Goal: Navigation & Orientation: Go to known website

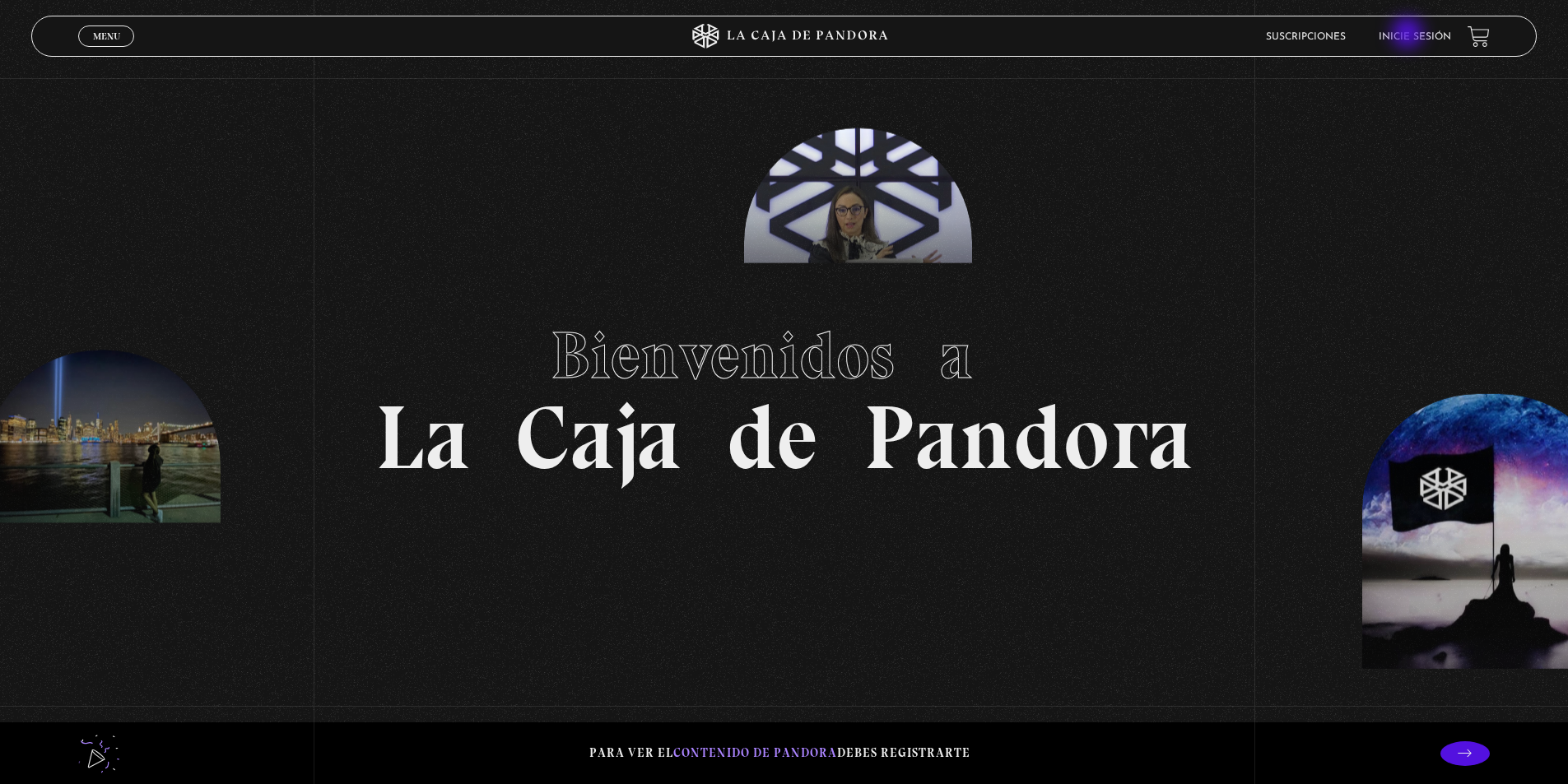
click at [1409, 35] on link "Inicie sesión" at bounding box center [1415, 37] width 73 height 9
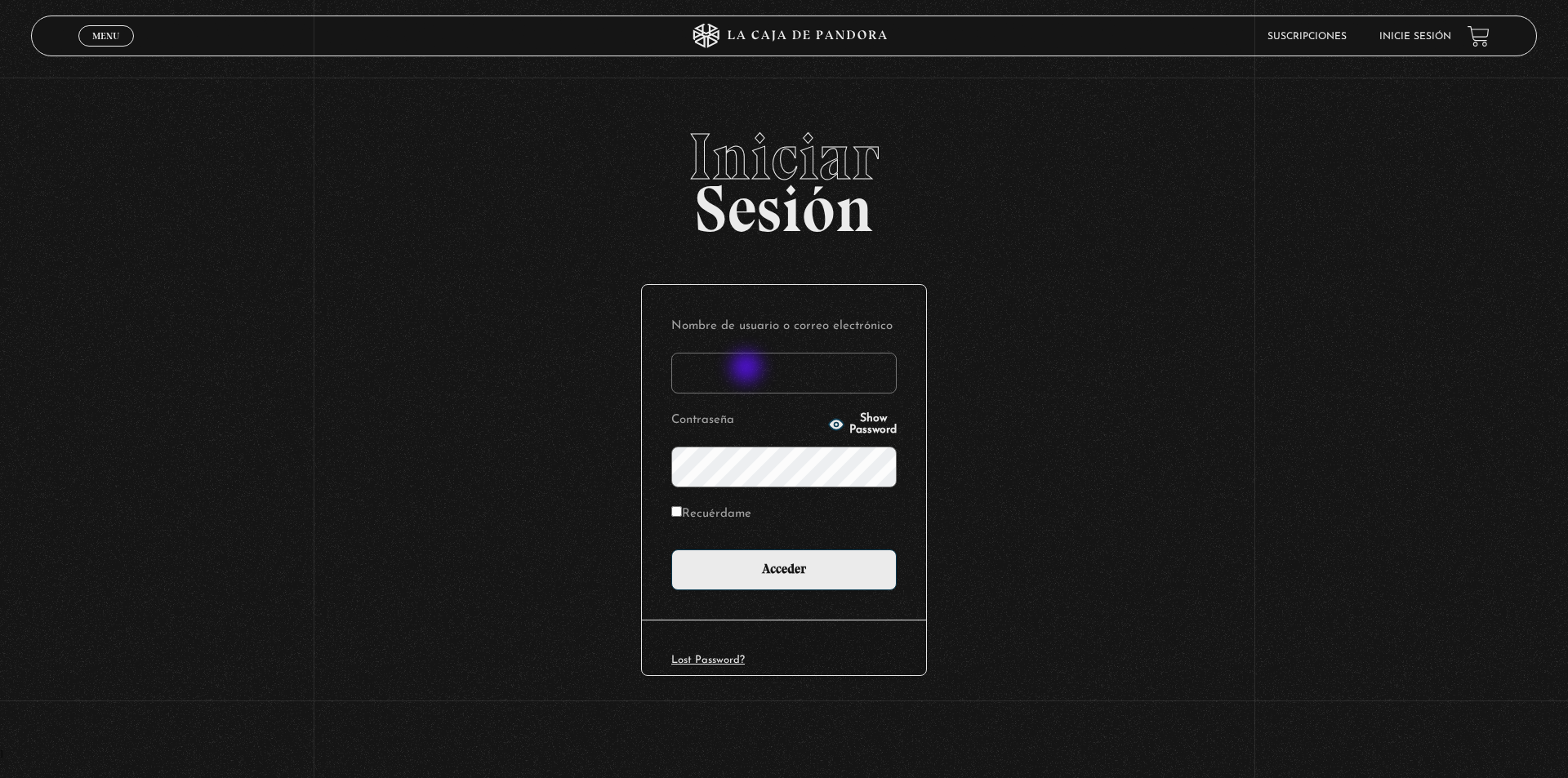
click at [748, 369] on input "Nombre de usuario o correo electrónico" at bounding box center [784, 374] width 225 height 41
type input "meli.sanchezramirez@gmail.com"
click at [671, 550] on input "Acceder" at bounding box center [784, 571] width 225 height 41
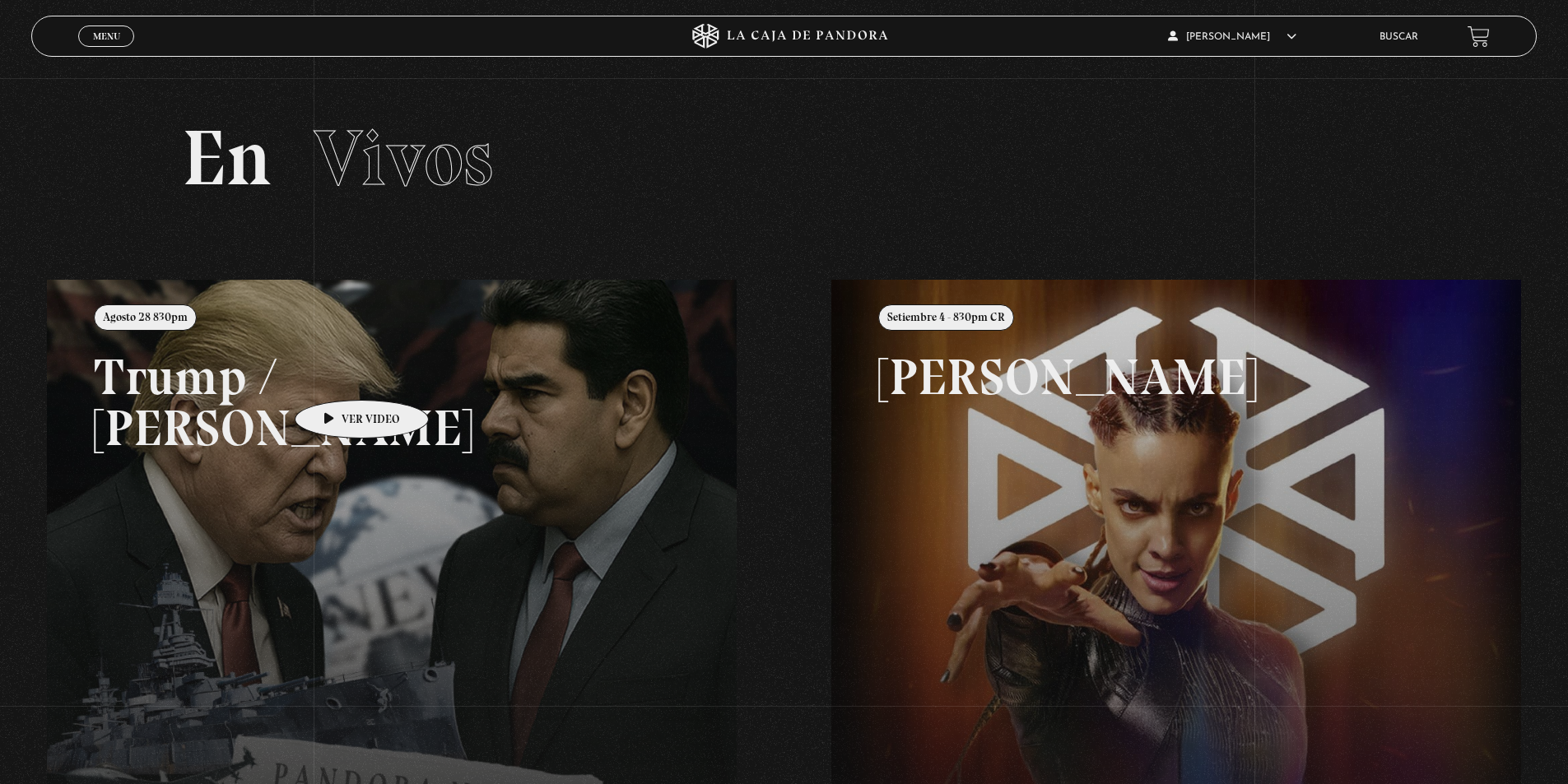
click at [336, 375] on link at bounding box center [831, 671] width 1568 height 784
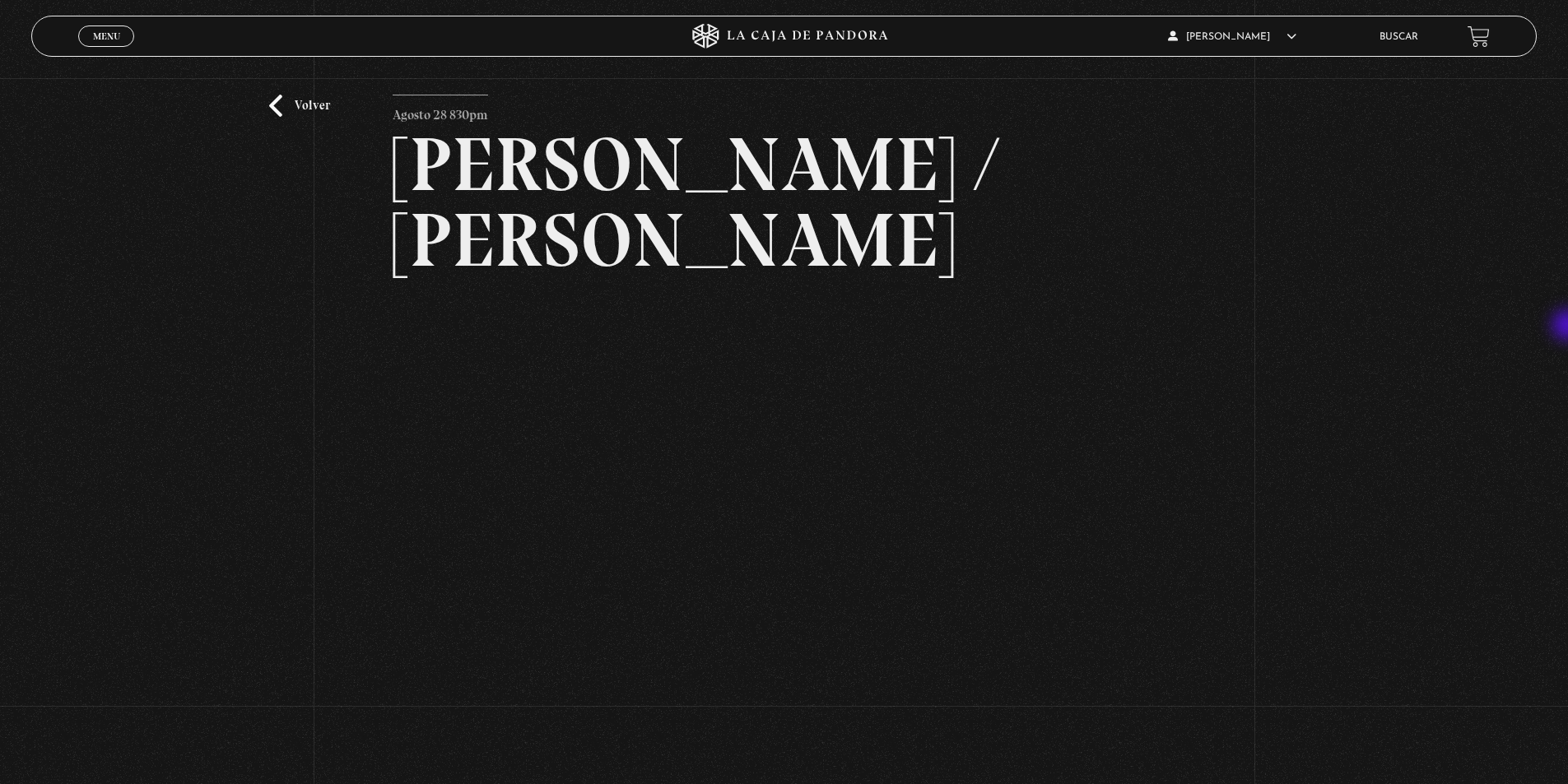
scroll to position [61, 0]
